Goal: Complete application form

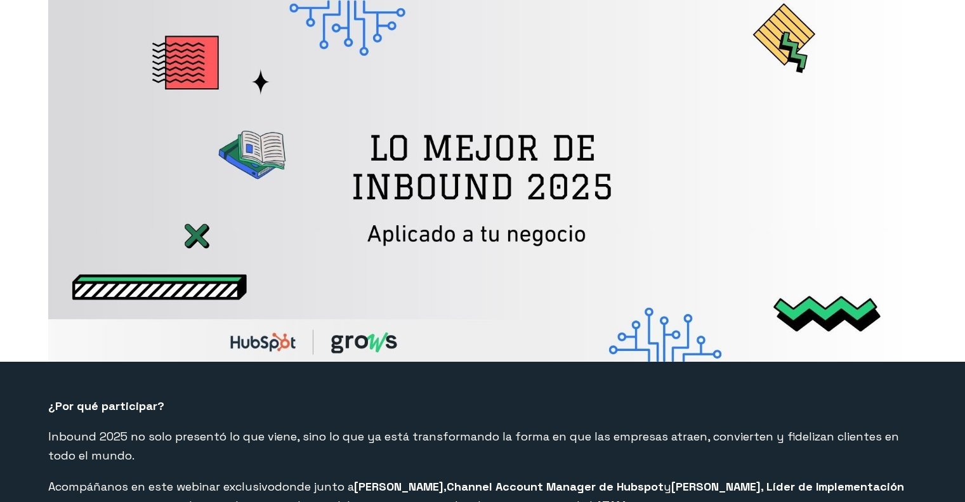
select select "US"
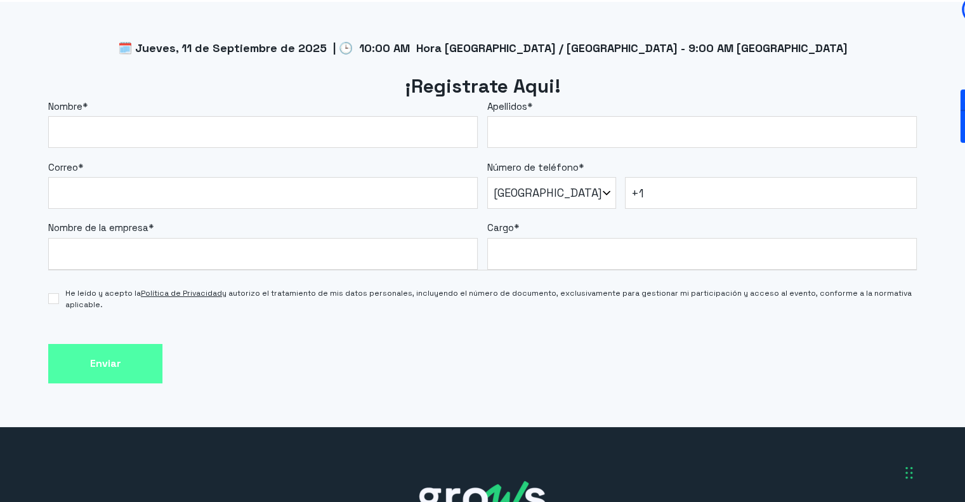
scroll to position [1112, 0]
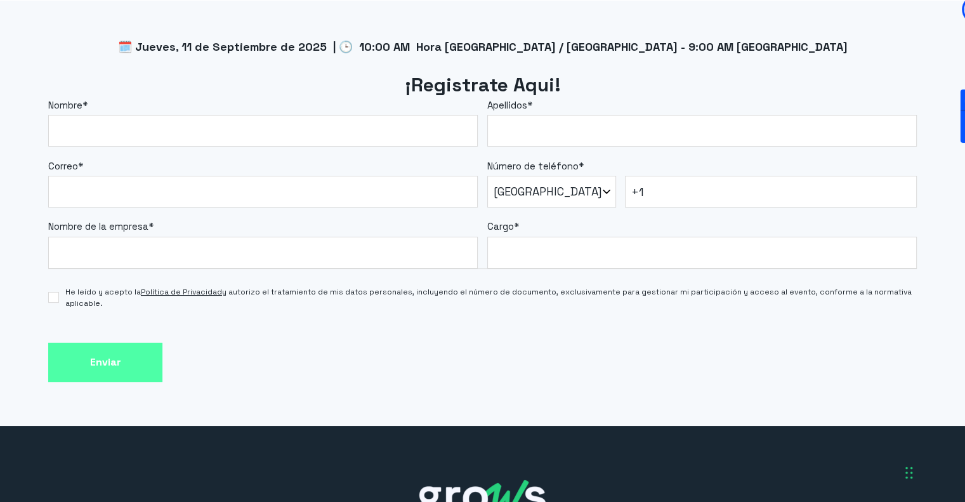
click at [126, 105] on label "Nombre *" at bounding box center [263, 105] width 430 height 15
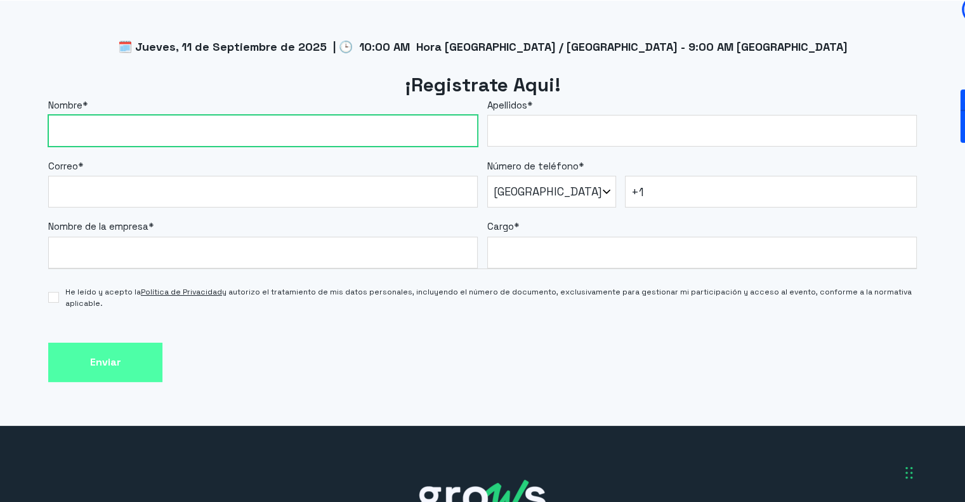
click at [126, 115] on input "Nombre *" at bounding box center [263, 131] width 430 height 32
click at [126, 121] on input "Nombre *" at bounding box center [263, 131] width 430 height 32
type input "CLARET"
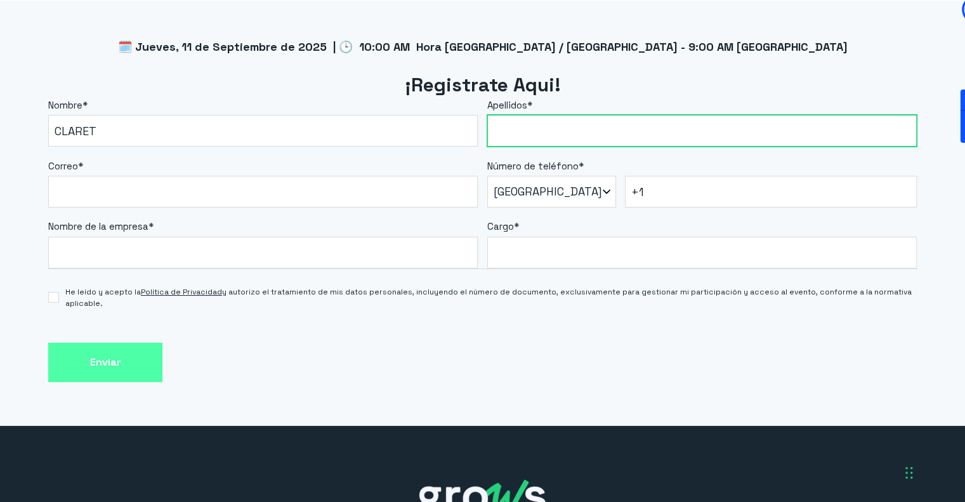
type input "[PERSON_NAME]"
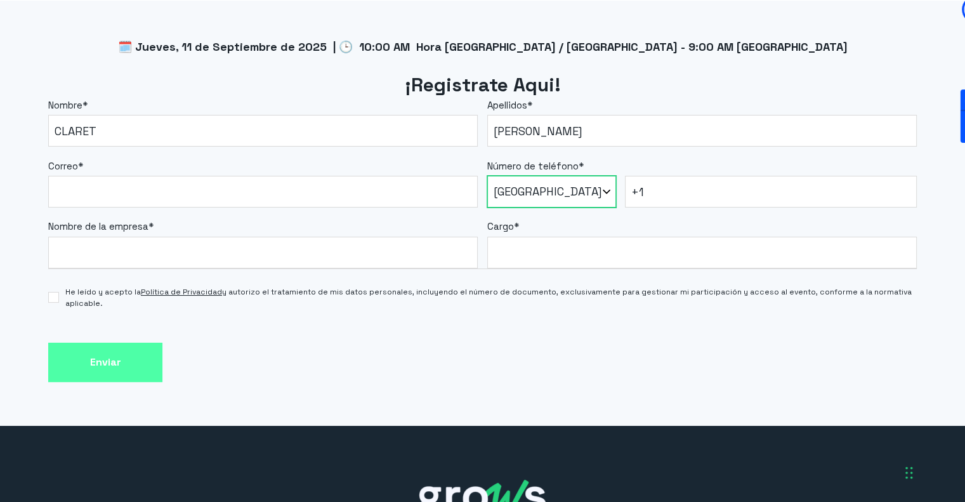
select select "CO"
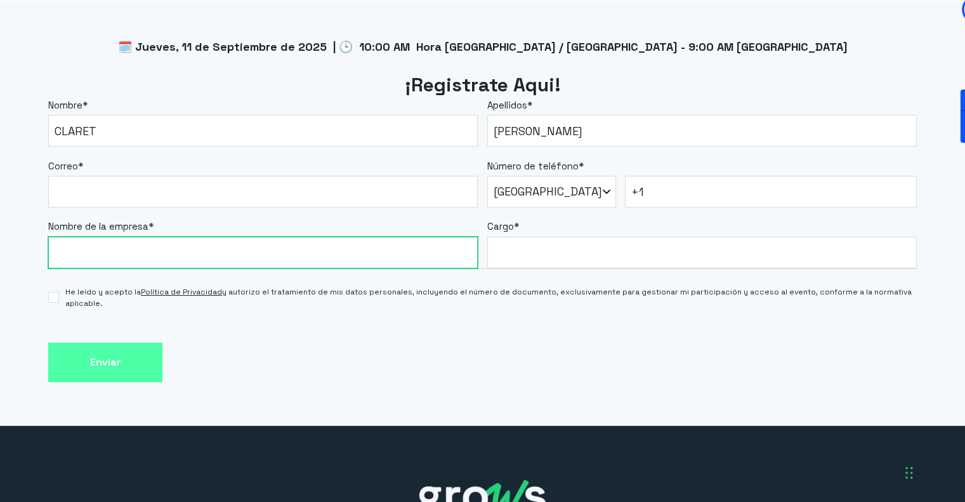
type input "1143824571"
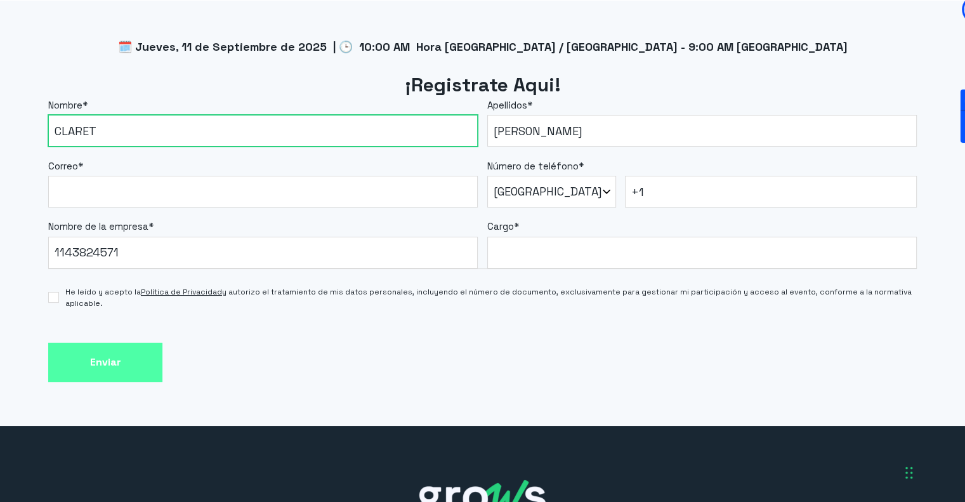
type input "+57"
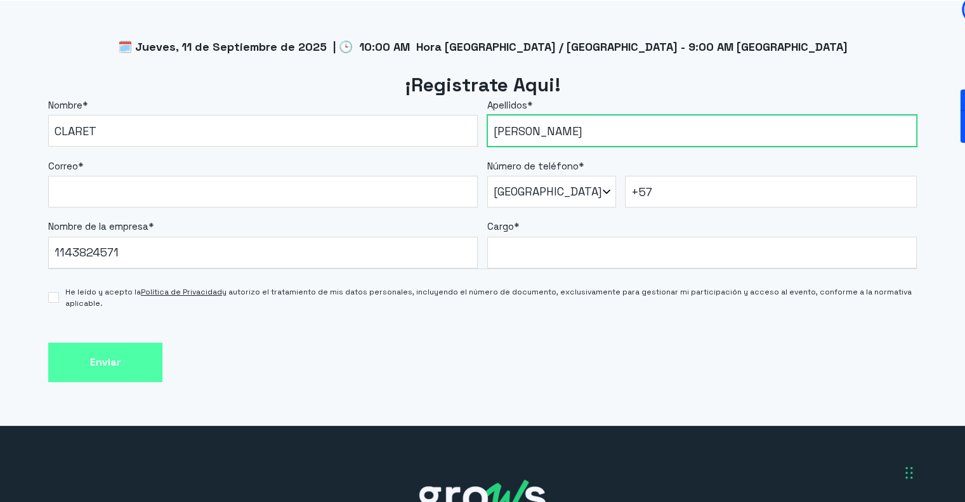
drag, startPoint x: 631, startPoint y: 143, endPoint x: 497, endPoint y: 135, distance: 134.1
click at [496, 135] on input "[PERSON_NAME]" at bounding box center [702, 131] width 430 height 32
type input "[PERSON_NAME]"
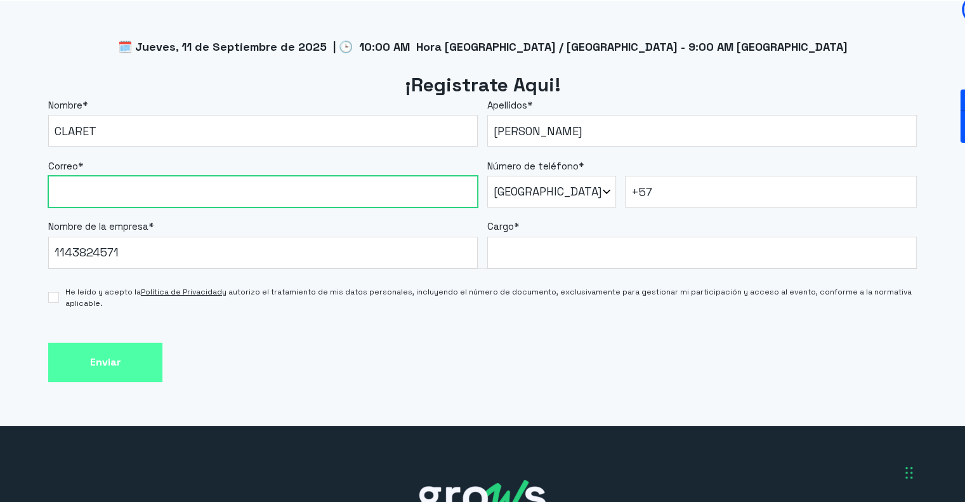
click at [343, 187] on input "Correo *" at bounding box center [263, 192] width 430 height 32
click at [209, 199] on input "Correo *" at bounding box center [263, 192] width 430 height 32
type input "C"
type input "l"
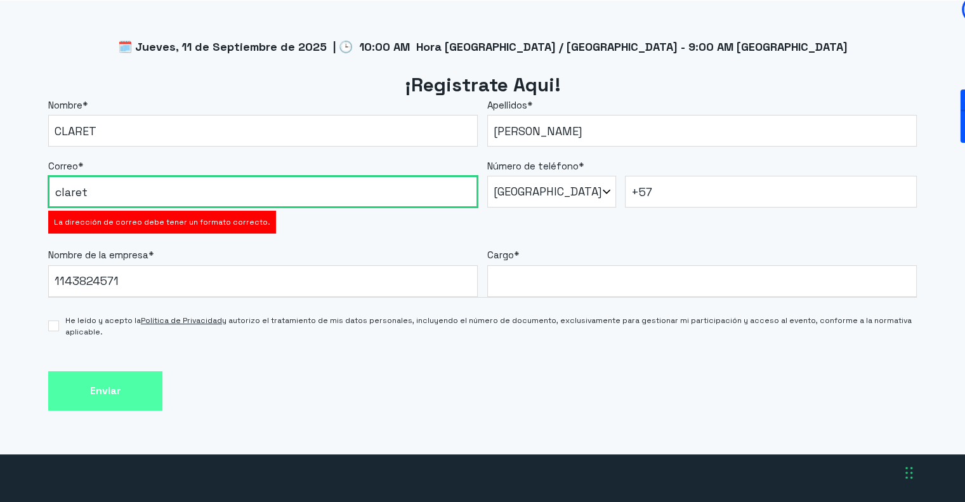
type input "[EMAIL_ADDRESS][DOMAIN_NAME]"
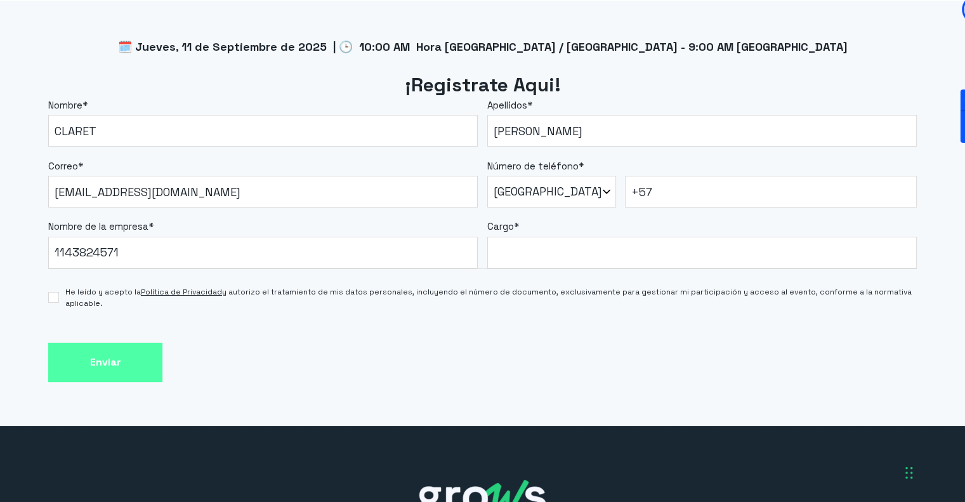
click at [259, 220] on label "Nombre de la empresa *" at bounding box center [263, 227] width 430 height 15
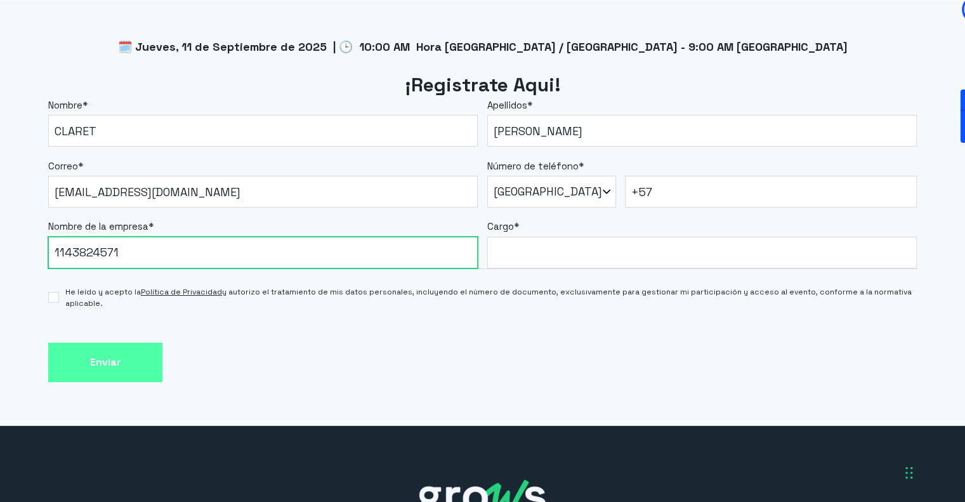
click at [259, 237] on input "1143824571" at bounding box center [263, 253] width 430 height 32
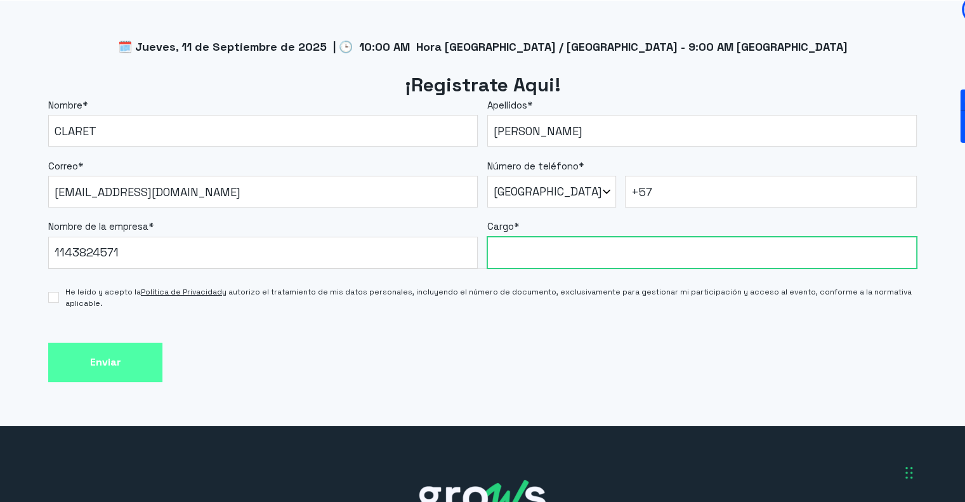
click at [548, 254] on input "Cargo *" at bounding box center [702, 253] width 430 height 32
type input "Directora Comercial"
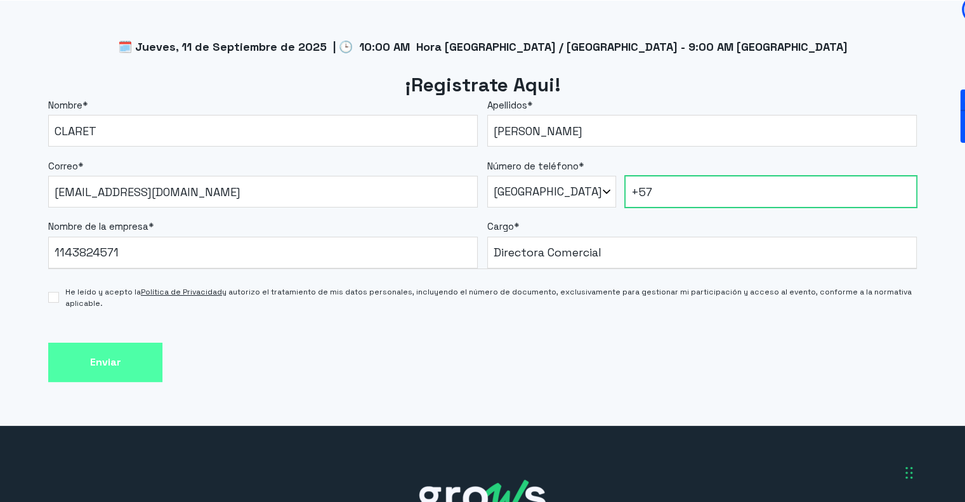
click at [727, 191] on input "+57" at bounding box center [771, 192] width 292 height 32
type input "[PHONE_NUMBER]"
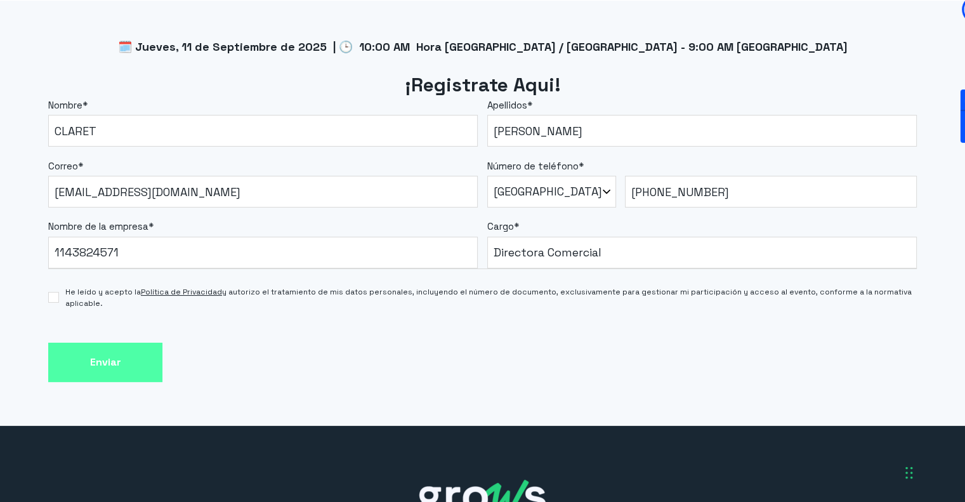
click at [48, 289] on label "He leído y acepto la Política de Privacidad y autorizo el tratamiento de mis da…" at bounding box center [482, 297] width 869 height 23
click at [48, 292] on input "He leído y acepto la Política de Privacidad y autorizo el tratamiento de mis da…" at bounding box center [53, 297] width 11 height 11
checkbox input "true"
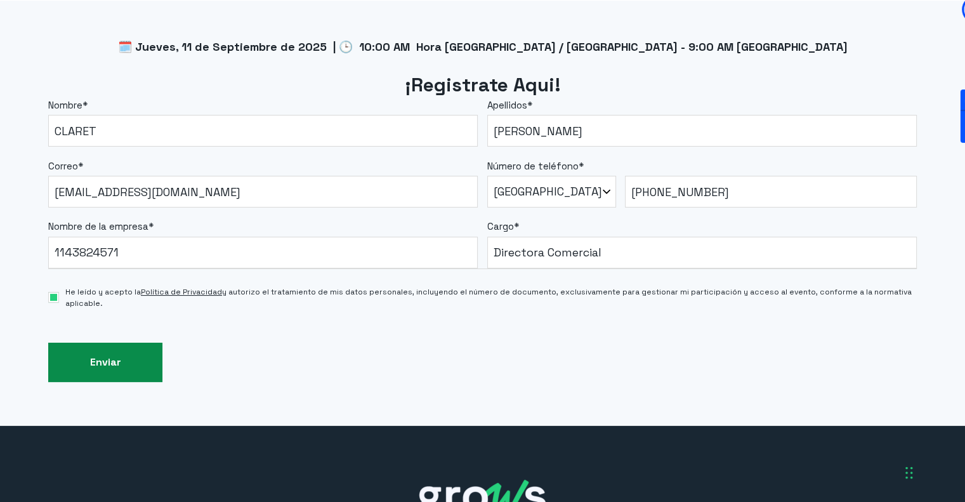
click at [63, 371] on input "Enviar" at bounding box center [105, 363] width 114 height 40
